Goal: Information Seeking & Learning: Learn about a topic

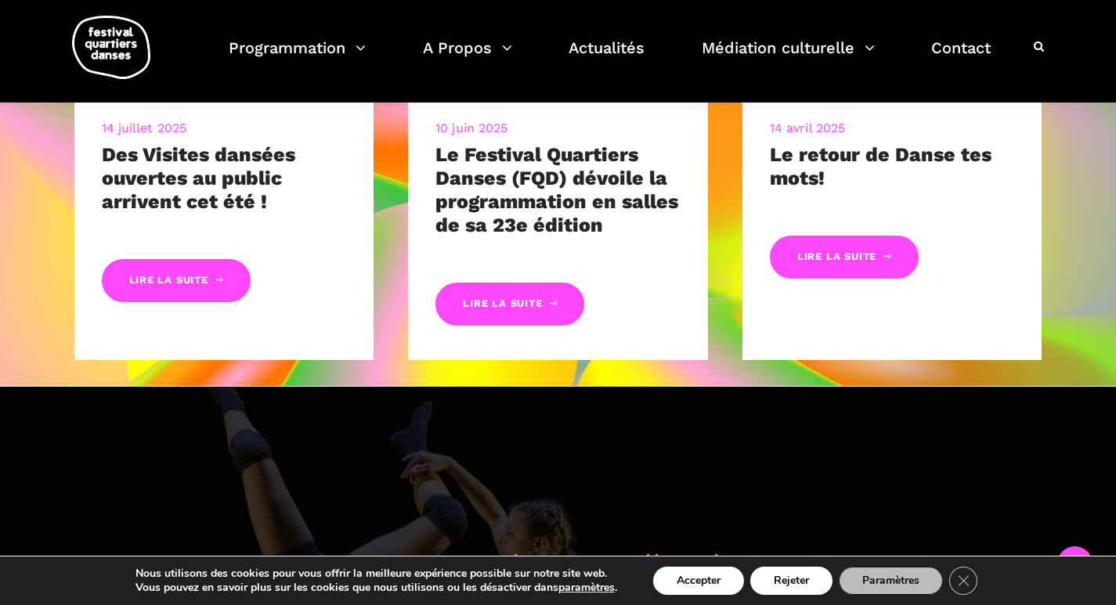
scroll to position [861, 0]
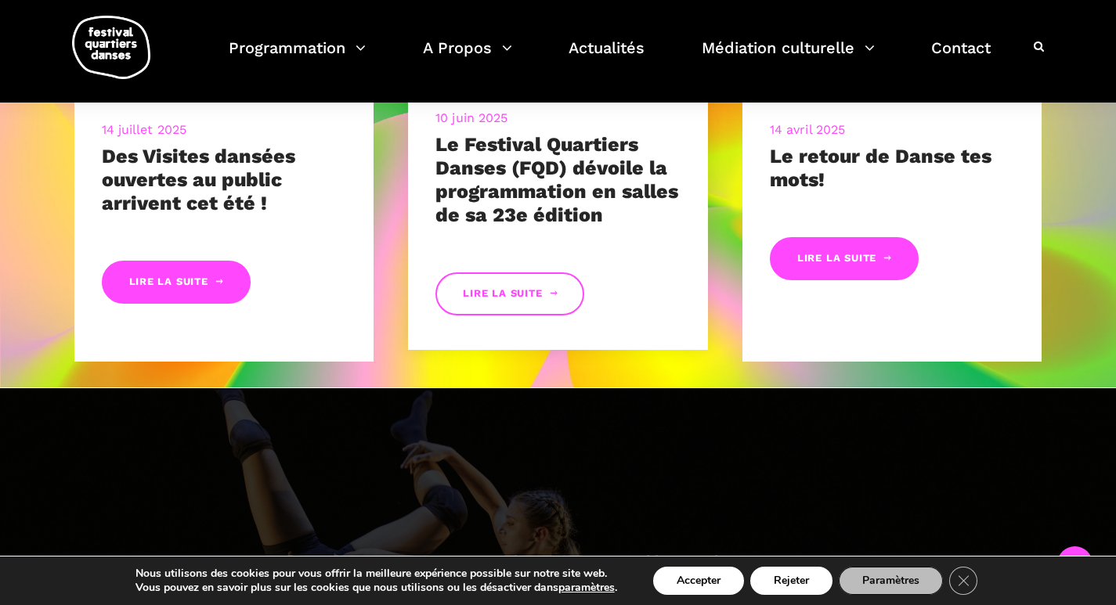
click at [521, 305] on link "Lire la suite" at bounding box center [509, 293] width 149 height 43
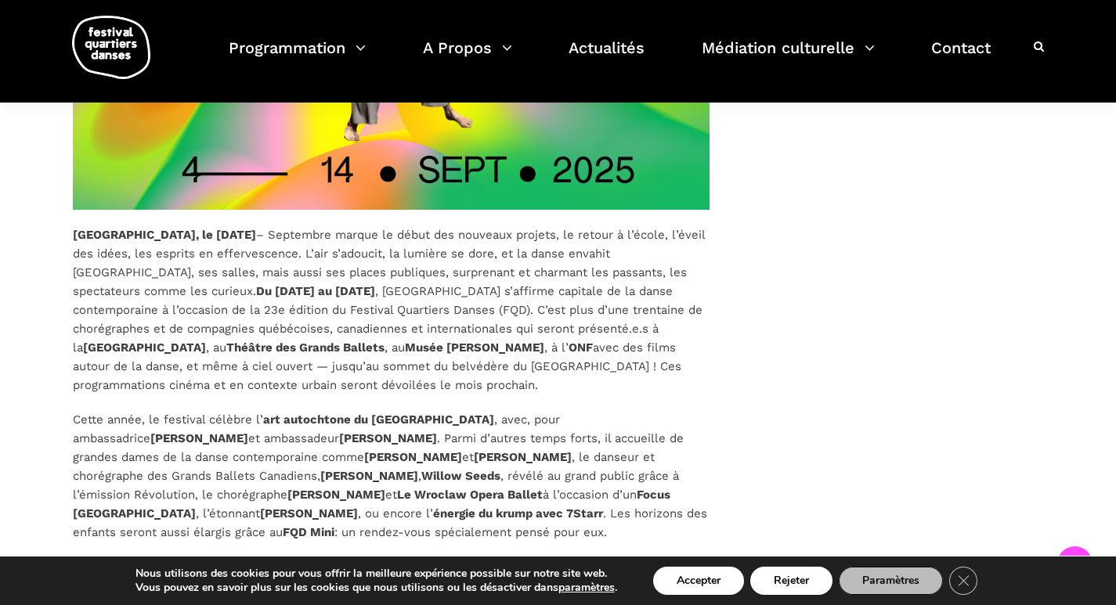
scroll to position [705, 0]
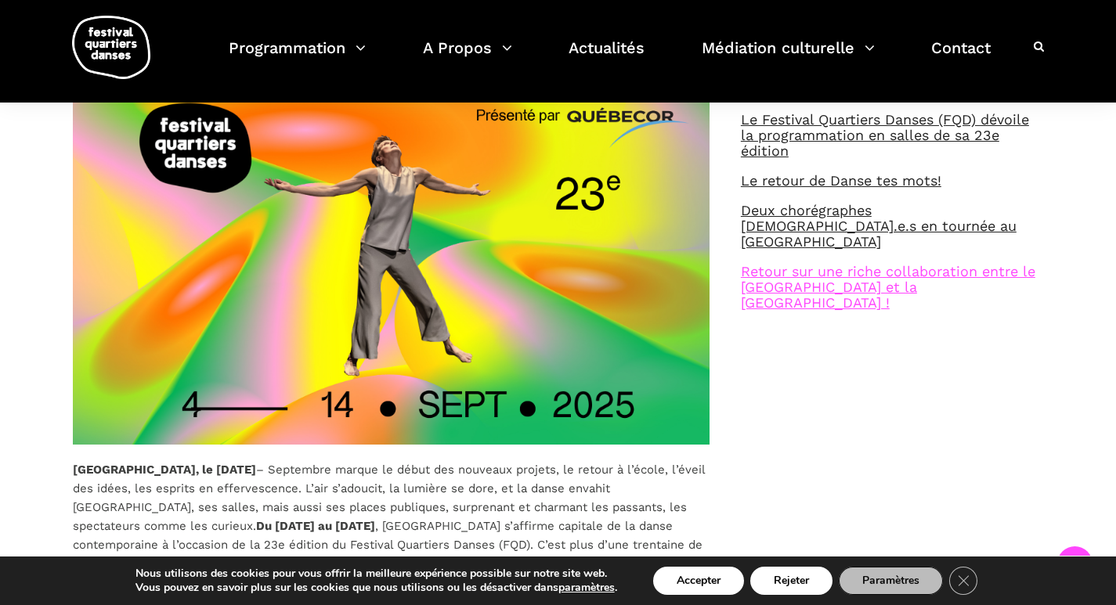
click at [820, 269] on link "Retour sur une riche collaboration entre le [GEOGRAPHIC_DATA] et la [GEOGRAPHIC…" at bounding box center [888, 287] width 294 height 48
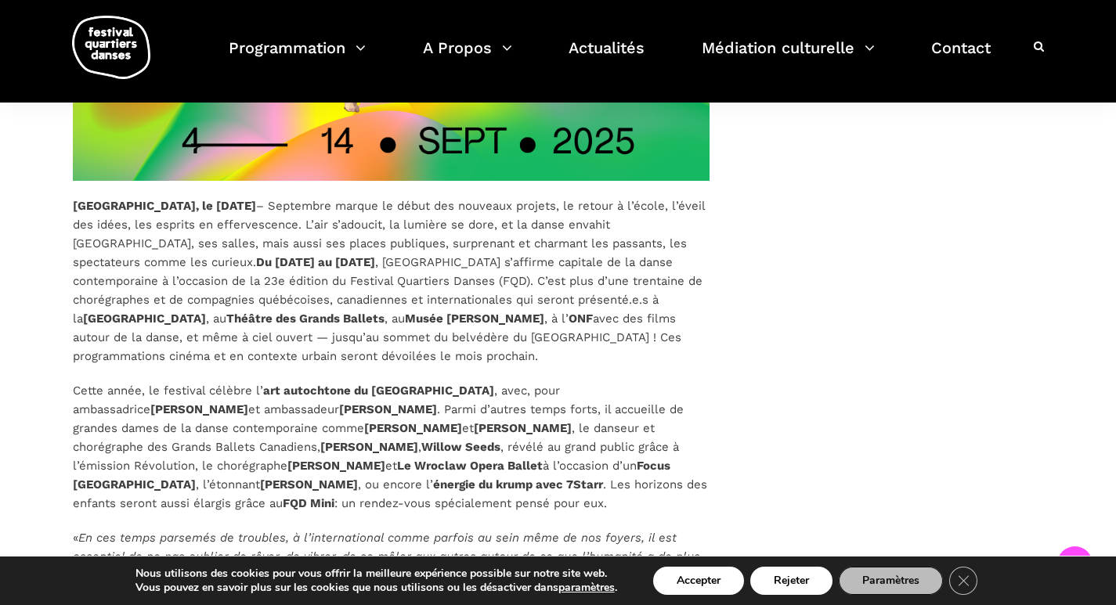
scroll to position [939, 0]
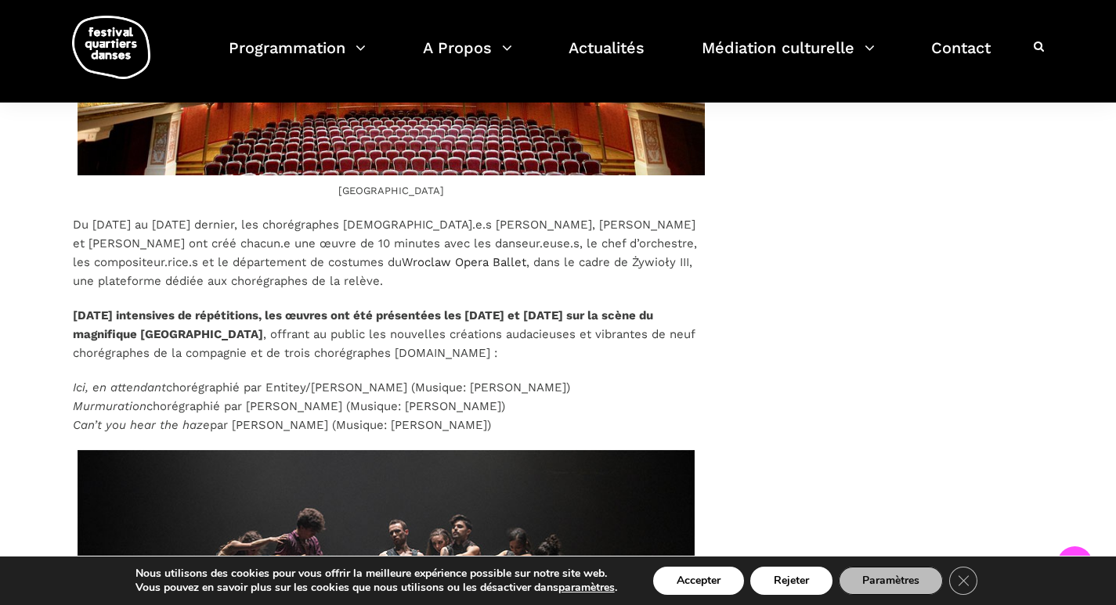
scroll to position [783, 0]
